Goal: Task Accomplishment & Management: Use online tool/utility

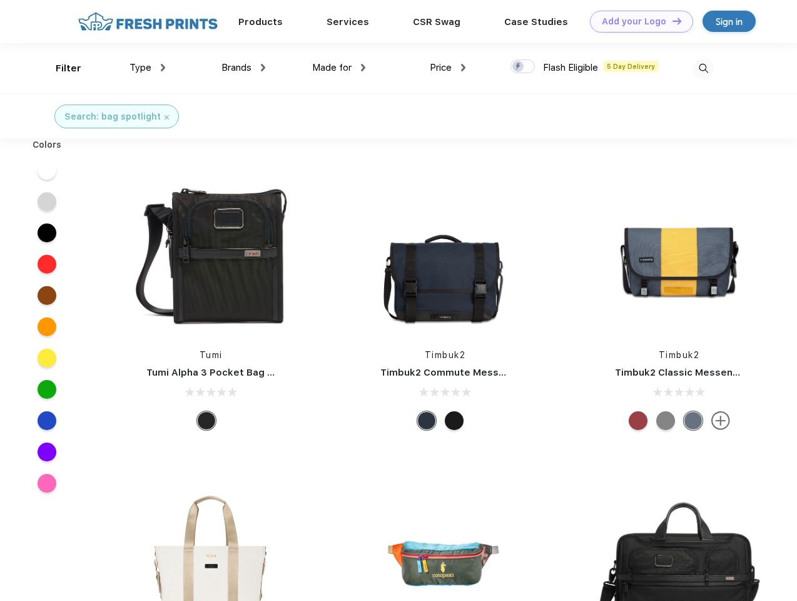
click at [637, 21] on link "Add your Logo Design Tool" at bounding box center [641, 22] width 103 height 22
click at [0, 0] on div "Design Tool" at bounding box center [0, 0] width 0 height 0
click at [671, 21] on link "Add your Logo Design Tool" at bounding box center [641, 22] width 103 height 22
click at [60, 68] on div "Filter" at bounding box center [69, 68] width 26 height 14
click at [148, 68] on span "Type" at bounding box center [141, 67] width 22 height 11
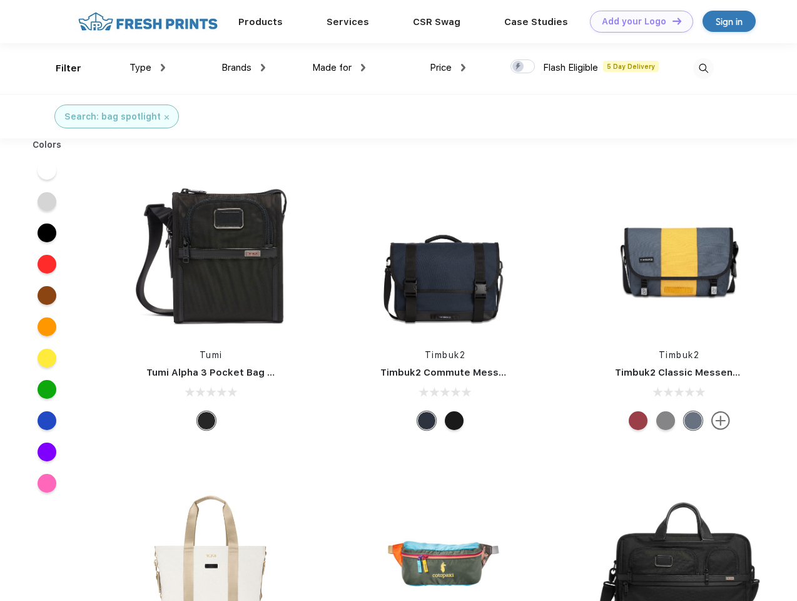
click at [243, 68] on span "Brands" at bounding box center [237, 67] width 30 height 11
click at [339, 68] on span "Made for" at bounding box center [331, 67] width 39 height 11
click at [448, 68] on span "Price" at bounding box center [441, 67] width 22 height 11
click at [523, 67] on div at bounding box center [523, 66] width 24 height 14
click at [519, 67] on input "checkbox" at bounding box center [515, 63] width 8 height 8
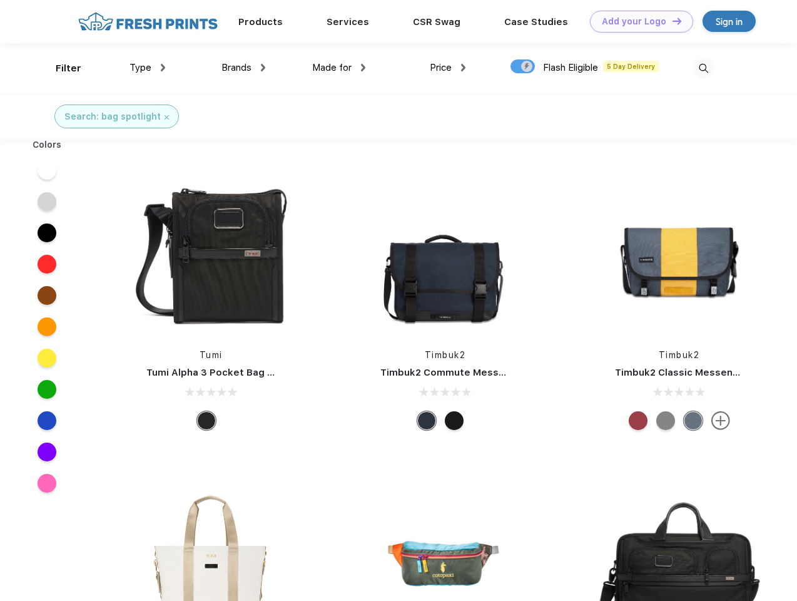
click at [703, 68] on img at bounding box center [703, 68] width 21 height 21
